Goal: Task Accomplishment & Management: Manage account settings

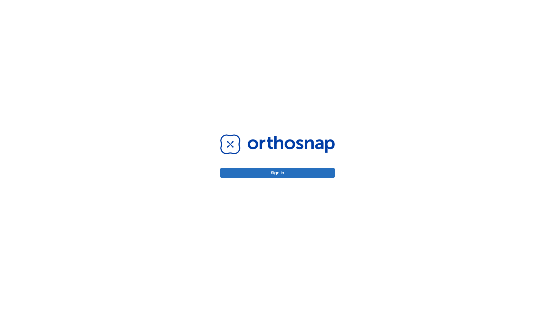
click at [278, 173] on button "Sign in" at bounding box center [277, 173] width 115 height 10
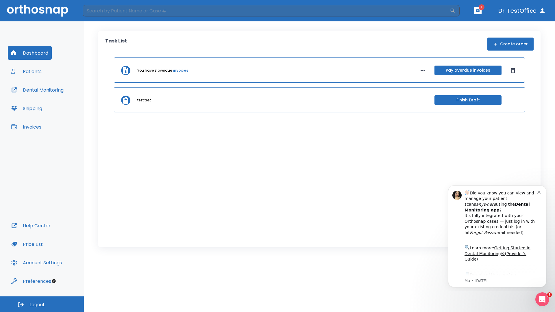
click at [42, 304] on span "Logout" at bounding box center [36, 305] width 15 height 6
